Goal: Information Seeking & Learning: Learn about a topic

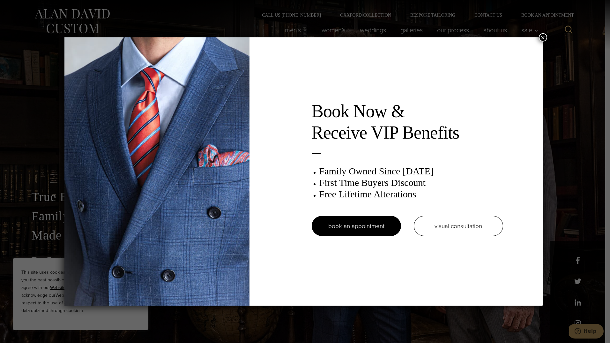
click at [545, 38] on button "×" at bounding box center [543, 37] width 8 height 8
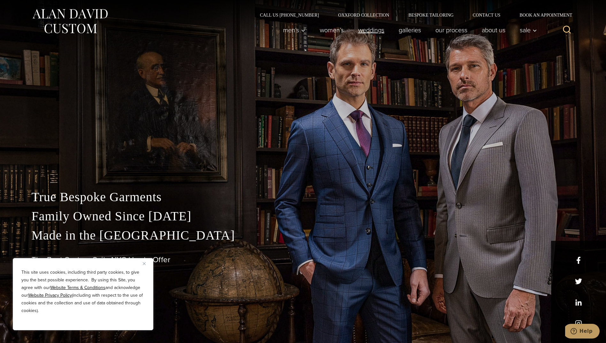
click at [361, 32] on link "weddings" at bounding box center [370, 30] width 41 height 13
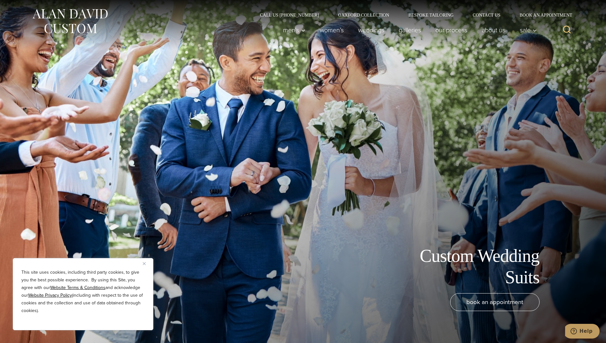
click at [145, 264] on img "Close" at bounding box center [144, 263] width 3 height 3
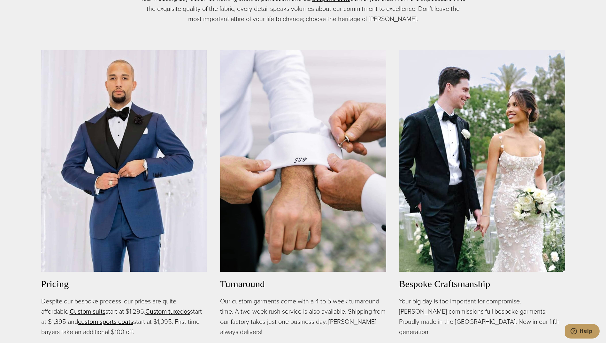
scroll to position [447, 0]
